Goal: Check status: Check status

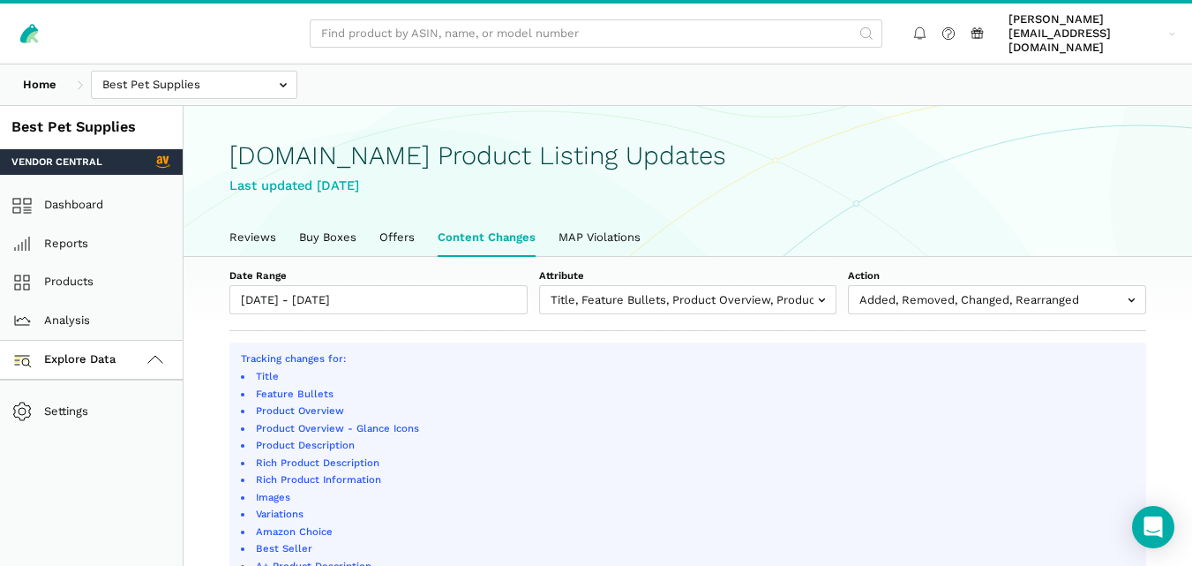
select select "100"
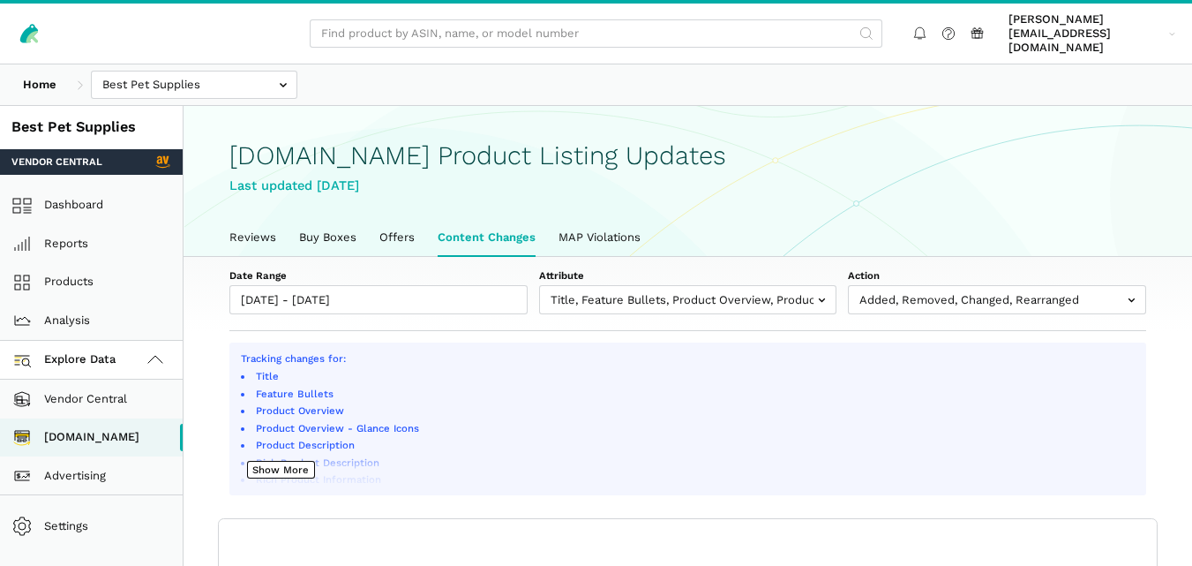
scroll to position [6, 0]
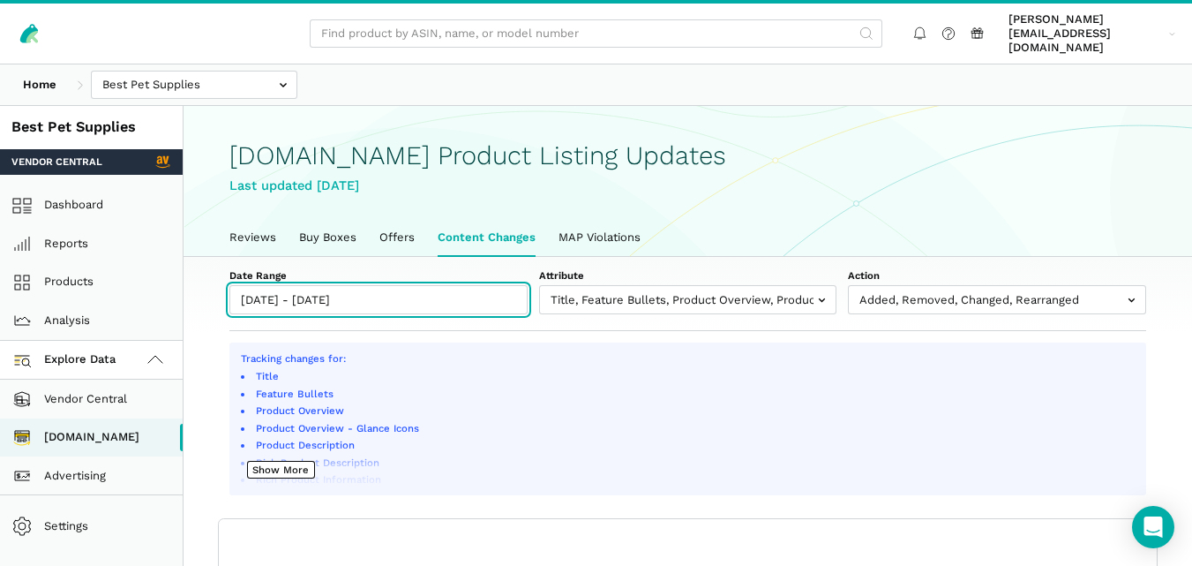
click at [405, 290] on input "09/04/2025 - 09/10/2025" at bounding box center [378, 299] width 298 height 29
type input "09/04/2025"
type input "09/10/2025"
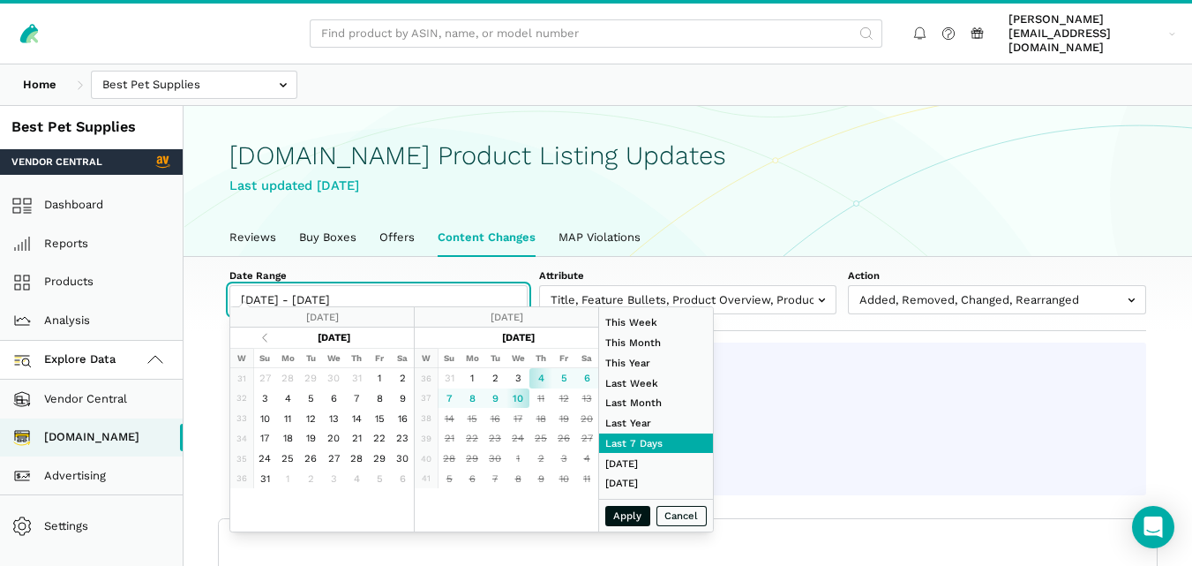
type input "07/01/2025"
type input "07/31/2025"
type input "09/04/2025"
type input "09/10/2025"
type input "09/09/2025"
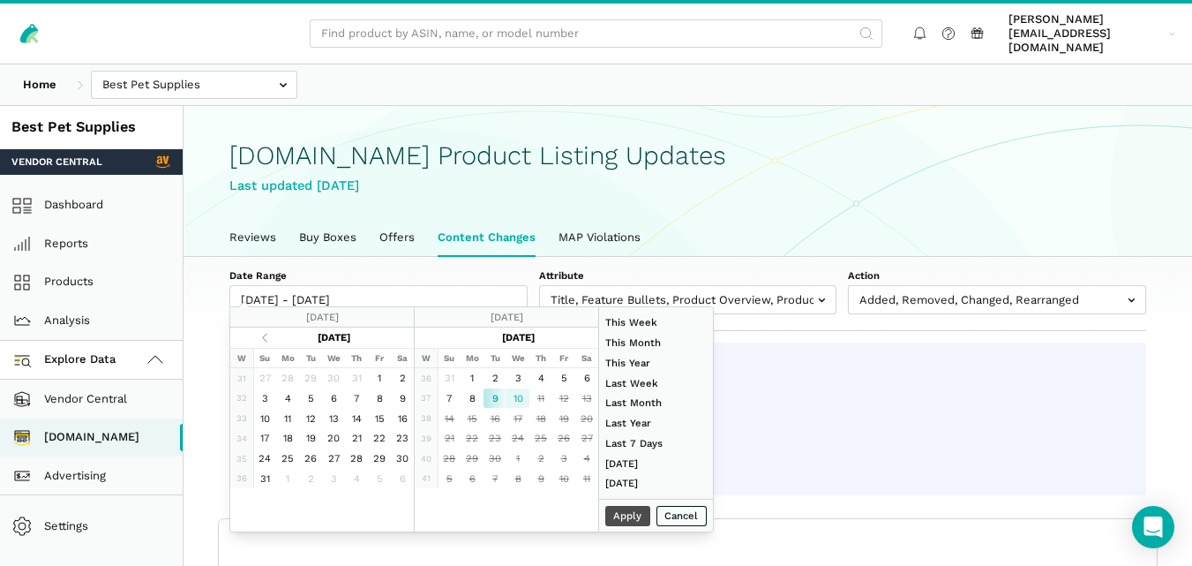
type input "09/10/2025"
type input "07/01/2025"
type input "07/31/2025"
type input "09/09/2025"
type input "09/10/2025"
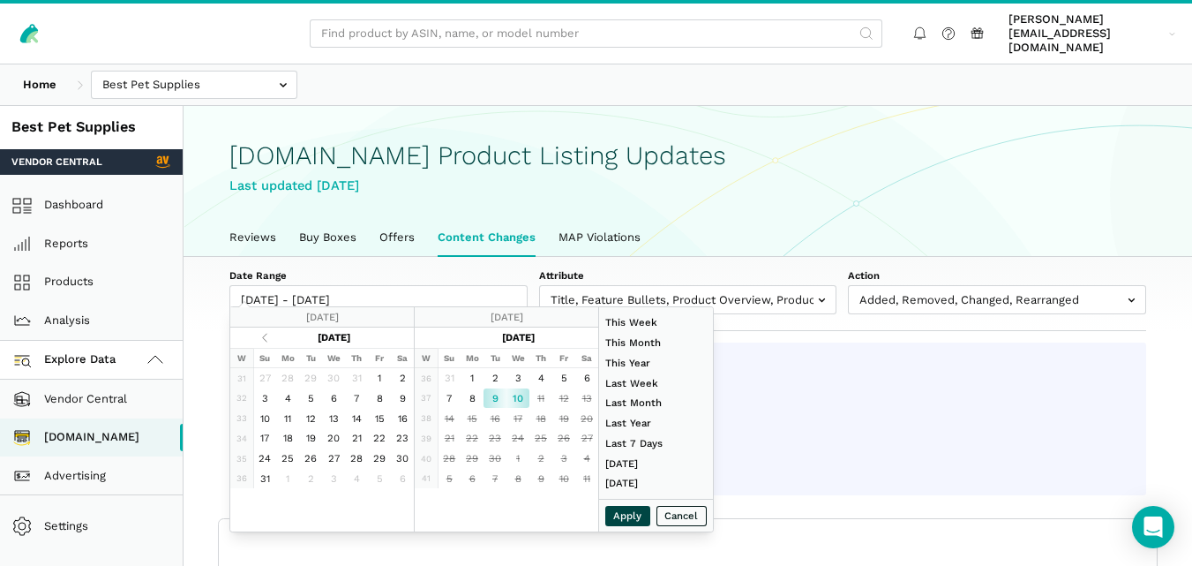
click at [619, 508] on button "Apply" at bounding box center [628, 516] width 46 height 20
type input "09/09/2025 - 09/10/2025"
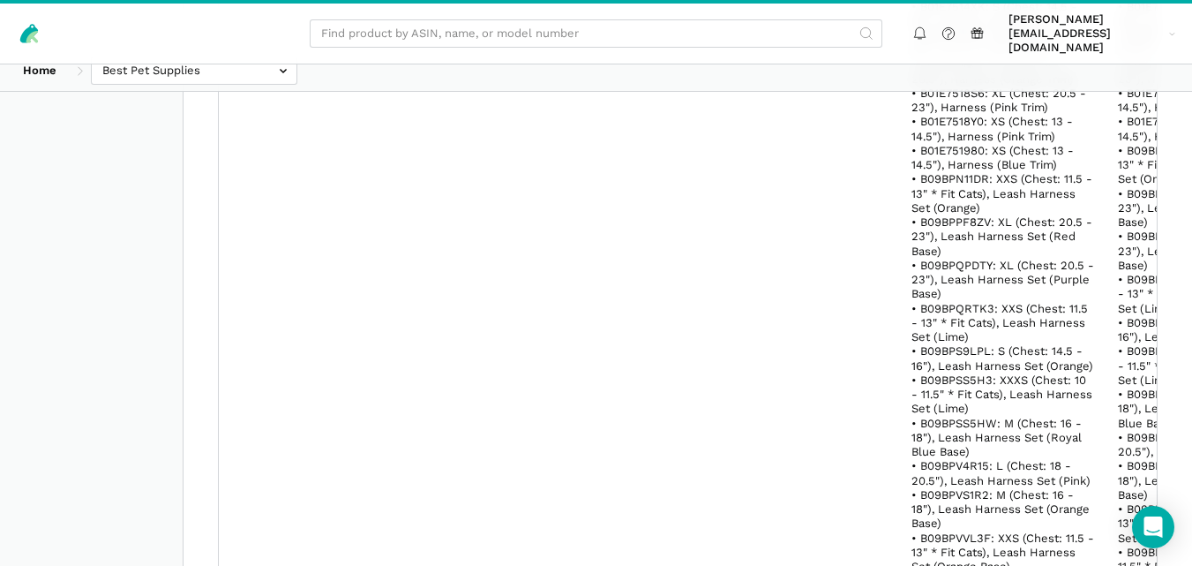
scroll to position [0, 0]
